Goal: Download file/media

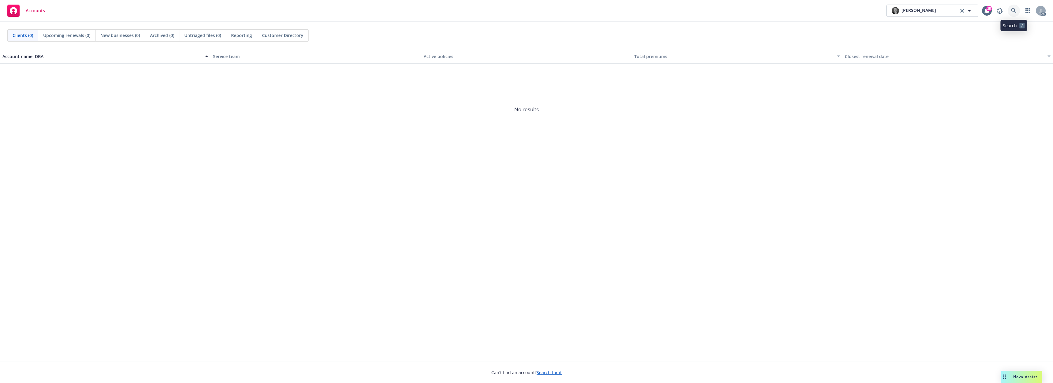
click at [1013, 13] on icon at bounding box center [1014, 11] width 6 height 6
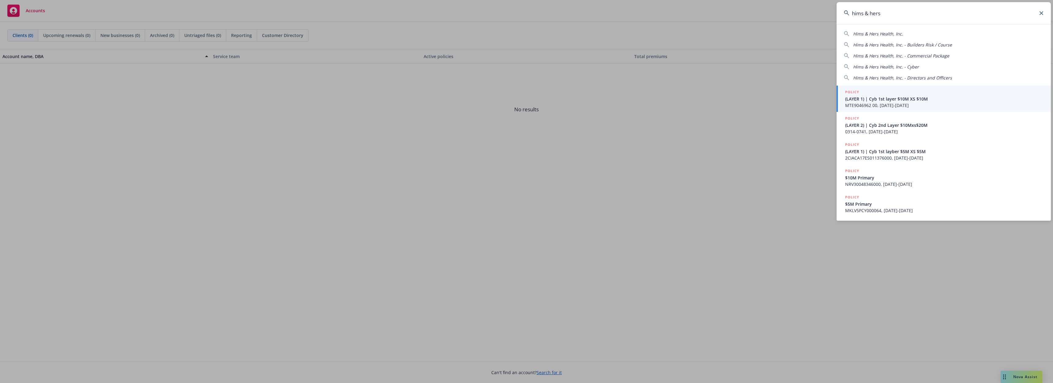
click at [883, 33] on span "Hims & Hers Health, Inc." at bounding box center [878, 34] width 50 height 6
type input "Hims & Hers Health, Inc."
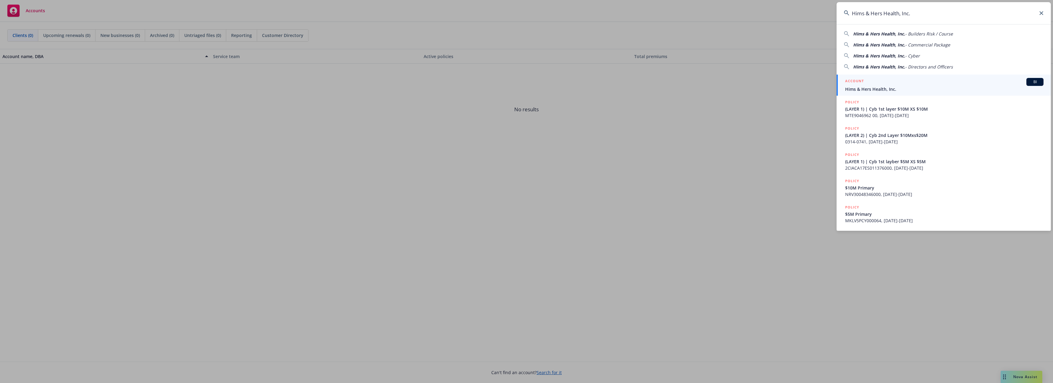
click at [873, 86] on div "ACCOUNT BI" at bounding box center [944, 82] width 198 height 8
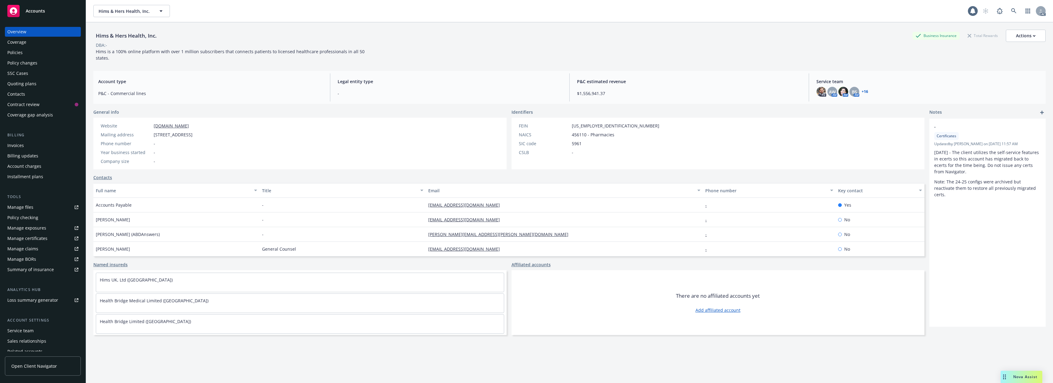
click at [22, 52] on div "Policies" at bounding box center [42, 53] width 71 height 10
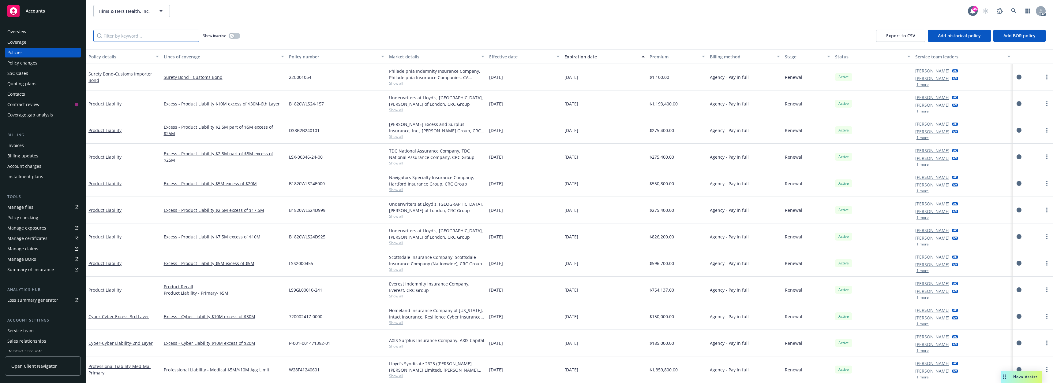
click at [132, 35] on input "Filter by keyword..." at bounding box center [146, 36] width 106 height 12
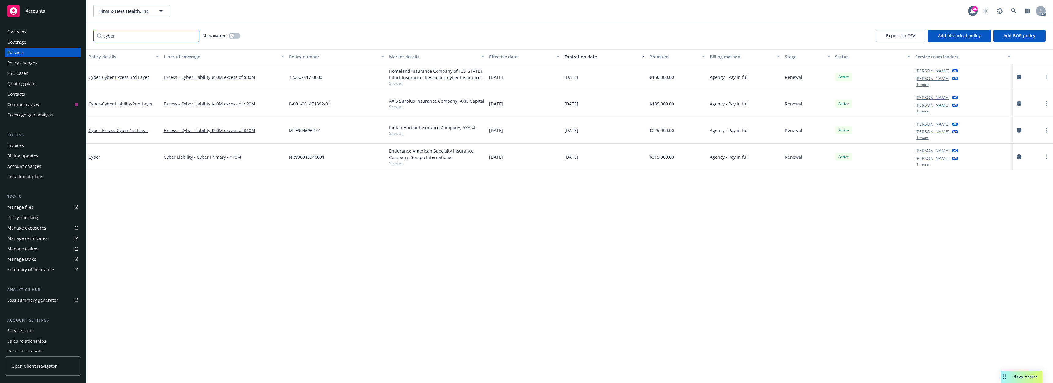
type input "cyber"
click at [128, 76] on span "- Cyber Excess 3rd Layer" at bounding box center [124, 77] width 49 height 6
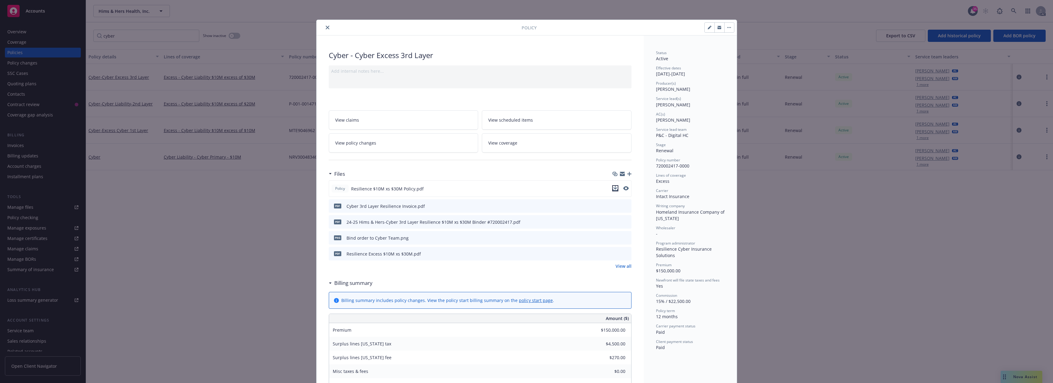
click at [614, 187] on icon "download file" at bounding box center [615, 188] width 5 height 5
